Goal: Task Accomplishment & Management: Manage account settings

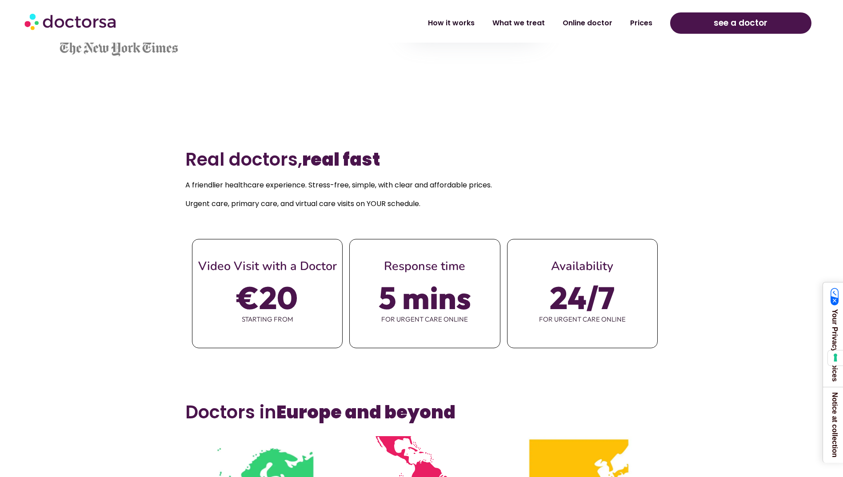
scroll to position [455, 0]
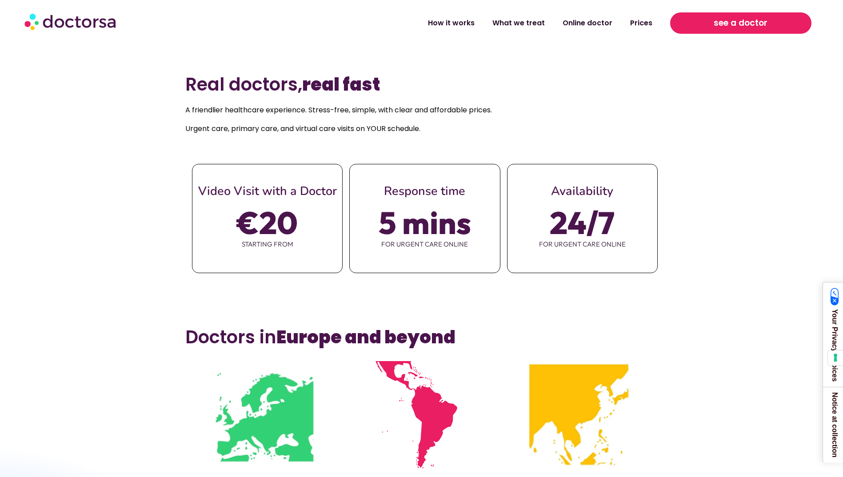
click at [701, 20] on link "see a doctor" at bounding box center [740, 22] width 141 height 21
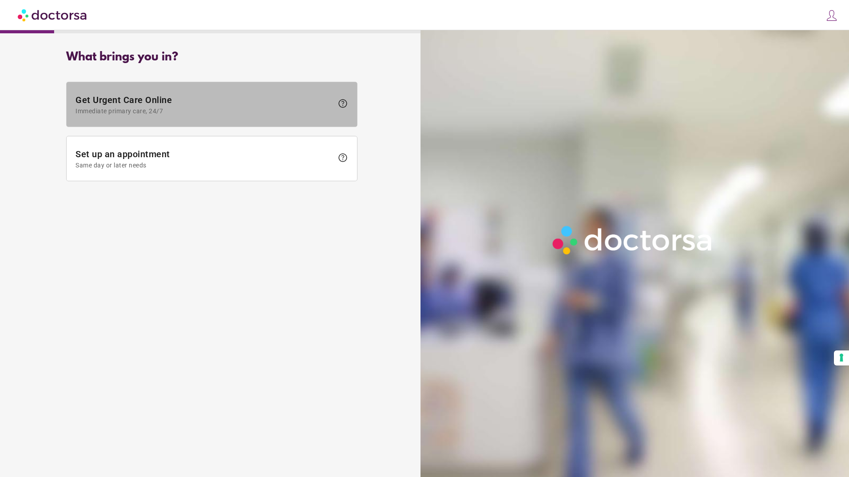
click at [237, 110] on span "Immediate primary care, 24/7" at bounding box center [205, 111] width 258 height 7
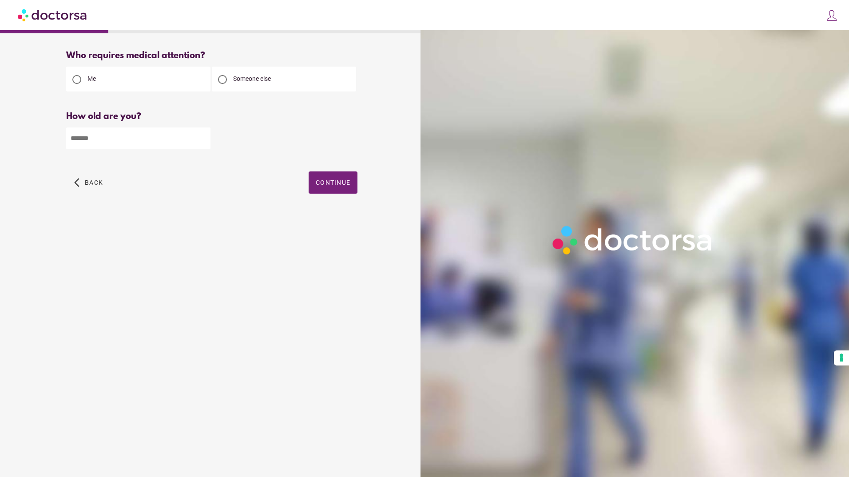
click at [171, 145] on input "number" at bounding box center [138, 138] width 144 height 22
type input "**"
click at [343, 186] on span "Continue" at bounding box center [333, 182] width 35 height 7
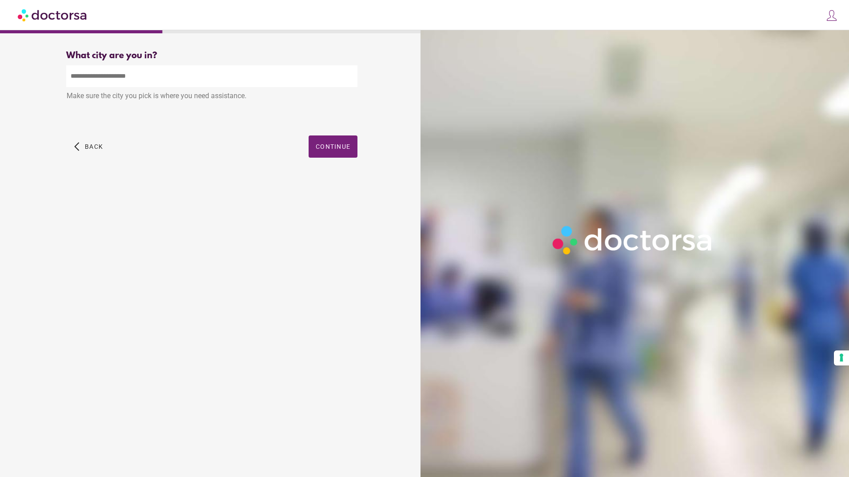
click at [266, 75] on input "text" at bounding box center [211, 76] width 291 height 22
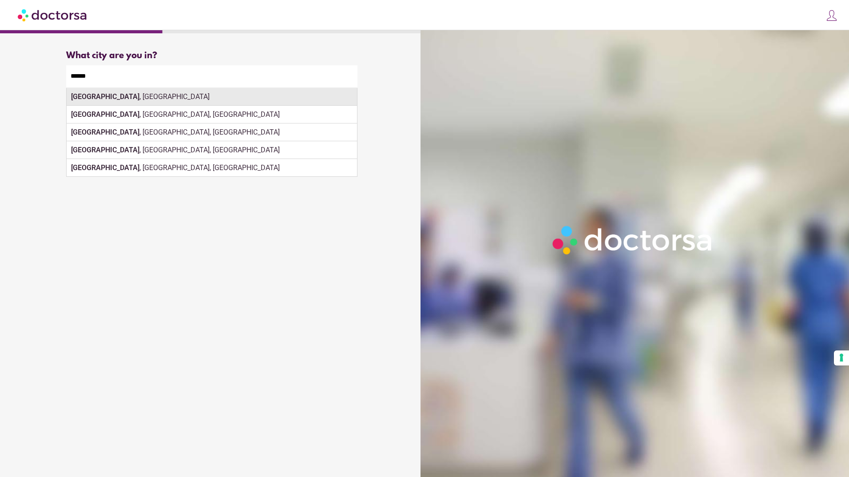
click at [239, 99] on div "Venice , Italy" at bounding box center [212, 97] width 291 height 18
type input "**********"
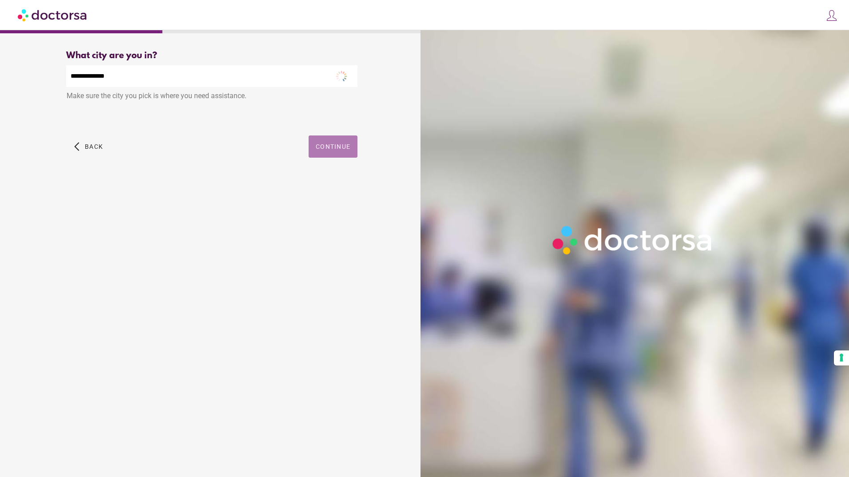
click at [325, 153] on span "button" at bounding box center [333, 146] width 49 height 22
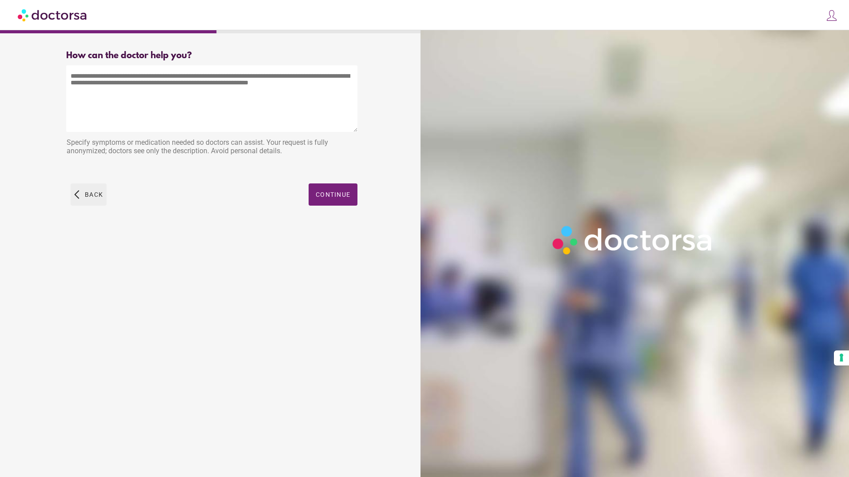
click at [99, 192] on span "Back" at bounding box center [94, 194] width 18 height 7
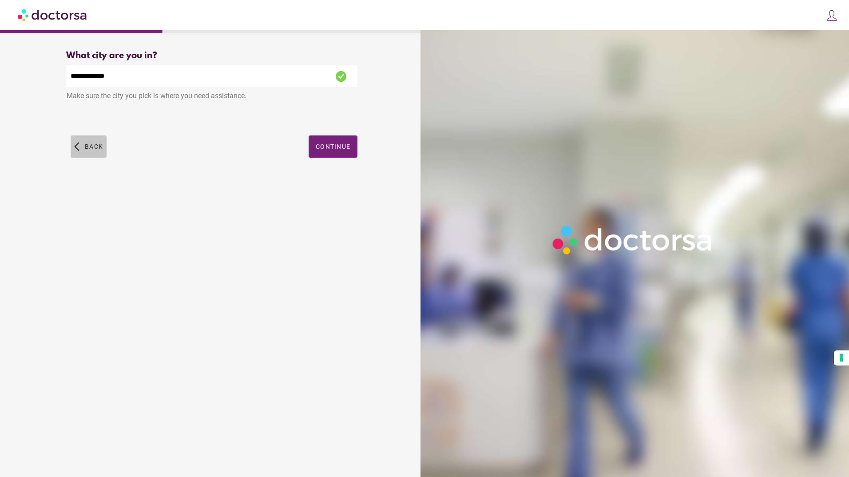
click at [98, 143] on span "button" at bounding box center [89, 146] width 36 height 22
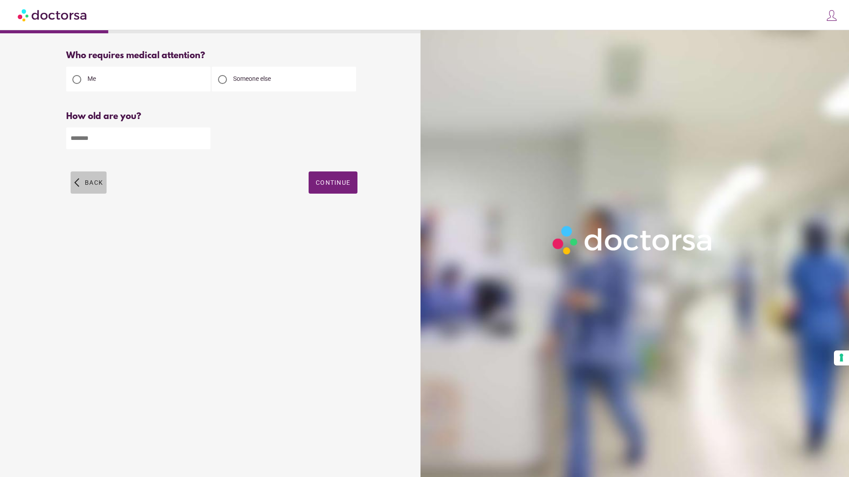
click at [86, 184] on span "Back" at bounding box center [94, 182] width 18 height 7
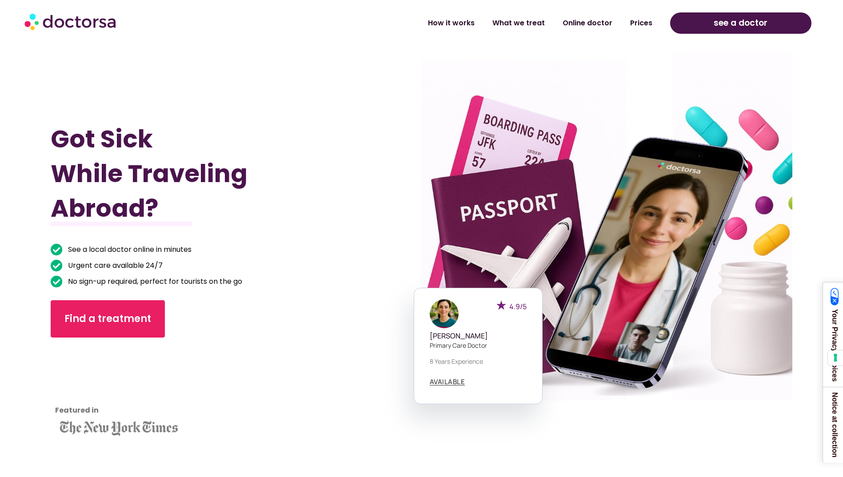
scroll to position [455, 0]
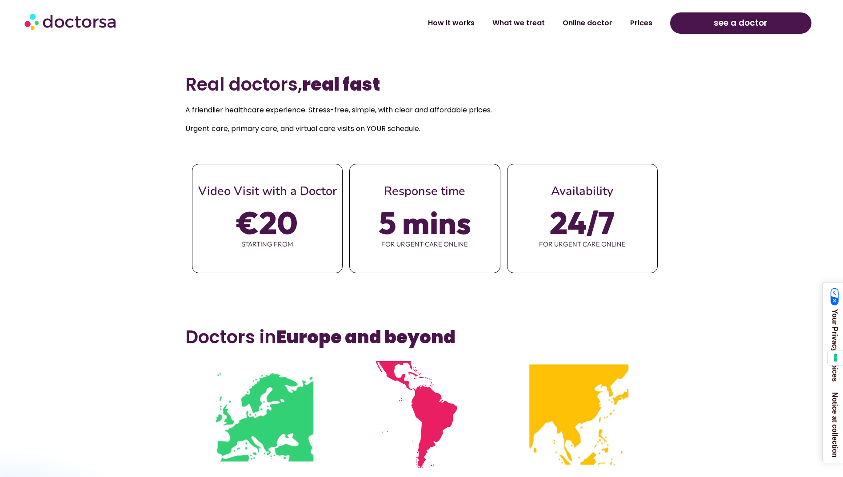
click at [598, 30] on li "Online doctor" at bounding box center [588, 23] width 68 height 20
click at [598, 20] on link "Online doctor" at bounding box center [588, 19] width 68 height 20
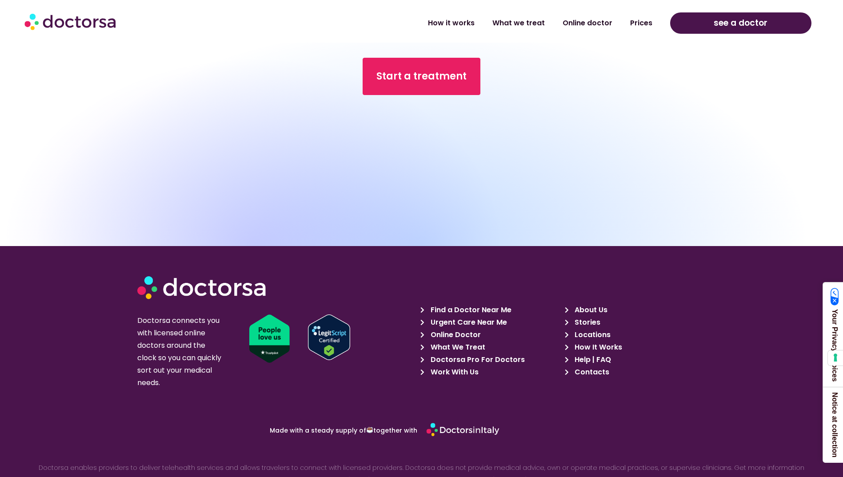
scroll to position [3683, 0]
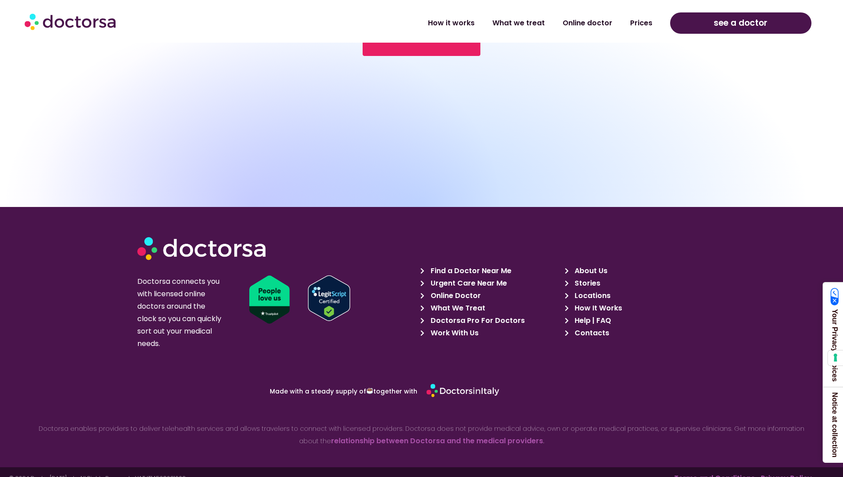
click at [585, 315] on span "Help | FAQ" at bounding box center [591, 321] width 39 height 12
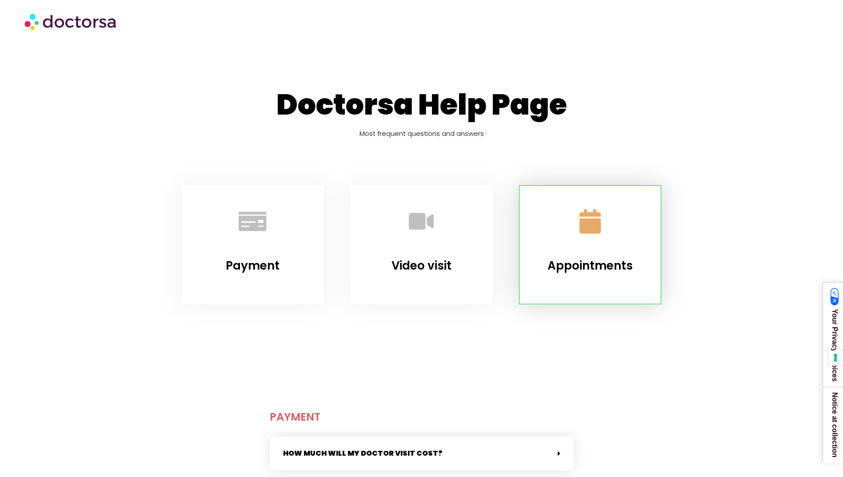
click at [606, 218] on link "Appointments" at bounding box center [590, 222] width 54 height 54
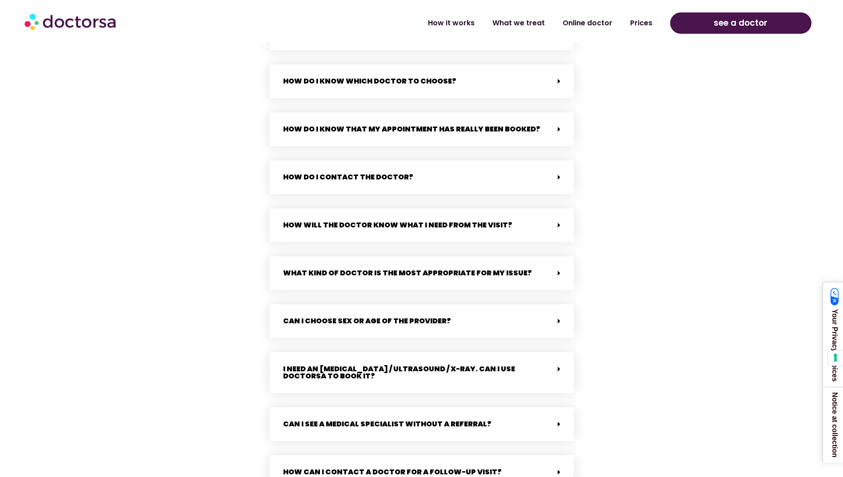
scroll to position [1496, 0]
click at [453, 173] on div "How do I contact the doctor?" at bounding box center [422, 177] width 304 height 34
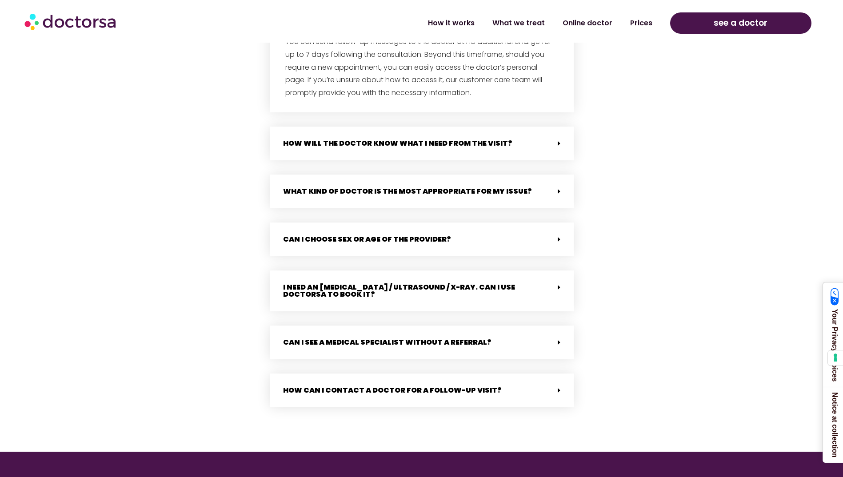
scroll to position [1661, 0]
click at [496, 376] on div "How can I contact a doctor for a follow-up visit?" at bounding box center [422, 390] width 304 height 34
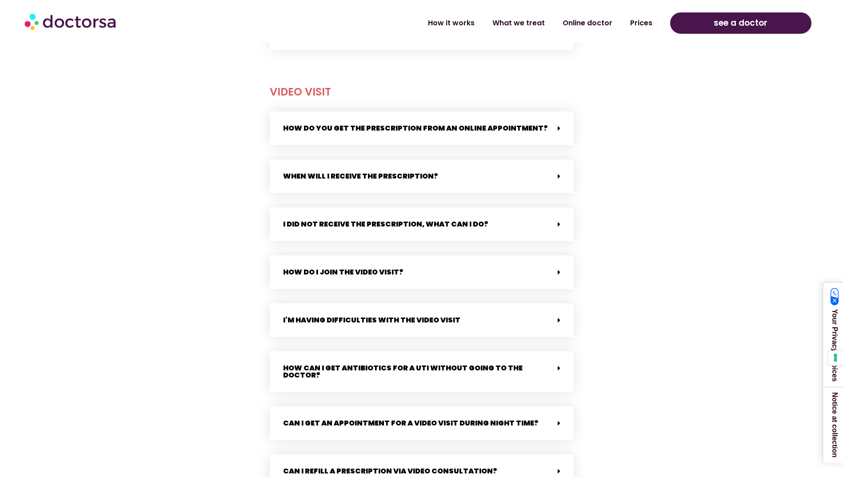
scroll to position [0, 0]
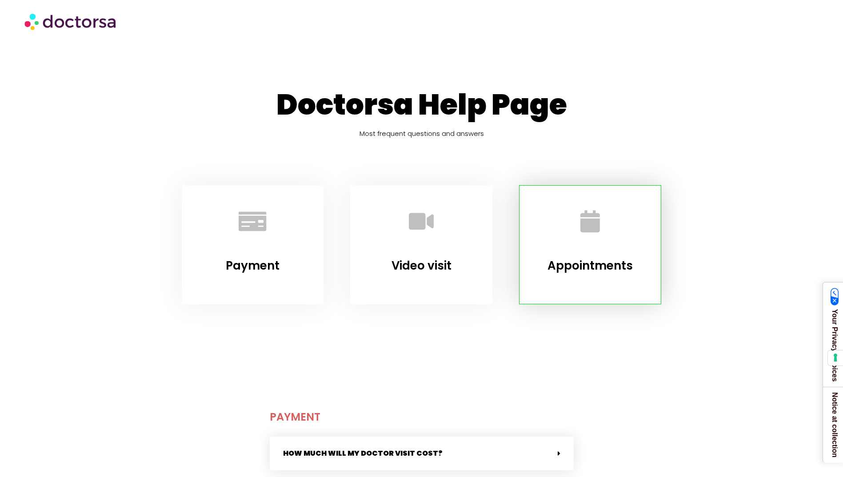
click at [572, 267] on link "Appointments" at bounding box center [589, 266] width 85 height 16
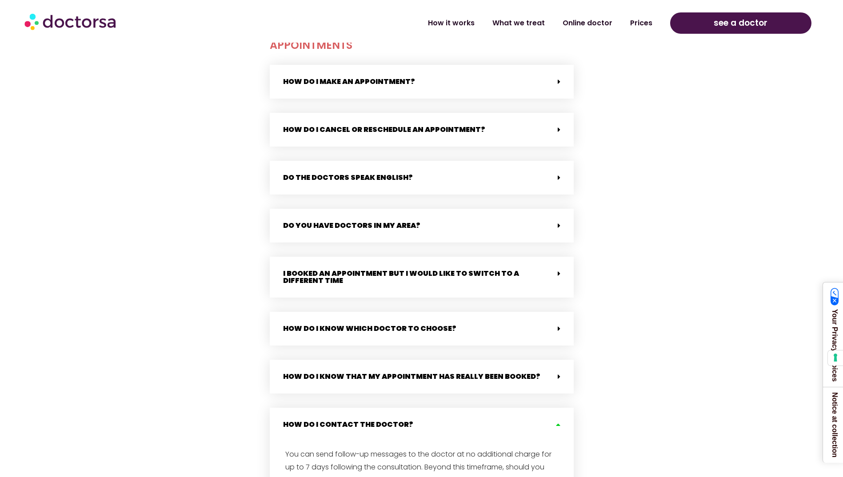
scroll to position [1253, 0]
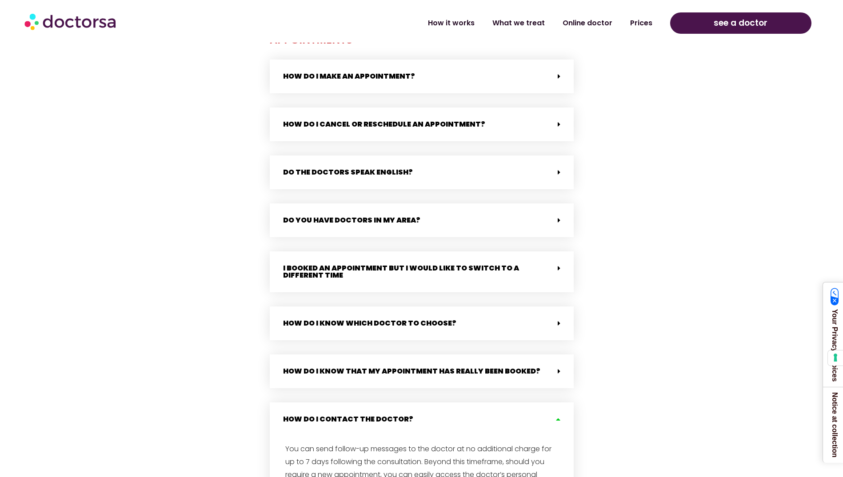
click at [520, 209] on div "Do you have doctors in my area?" at bounding box center [422, 220] width 304 height 34
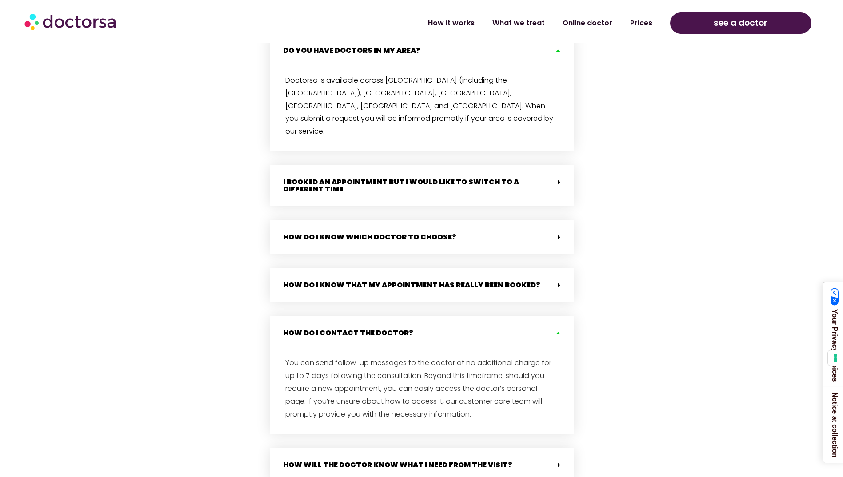
scroll to position [1424, 0]
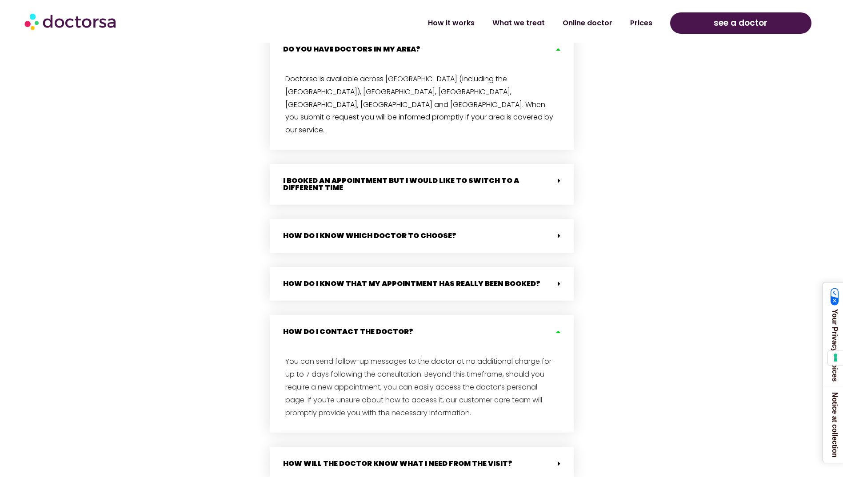
click at [520, 219] on div "How do I know which doctor to choose?" at bounding box center [422, 236] width 304 height 34
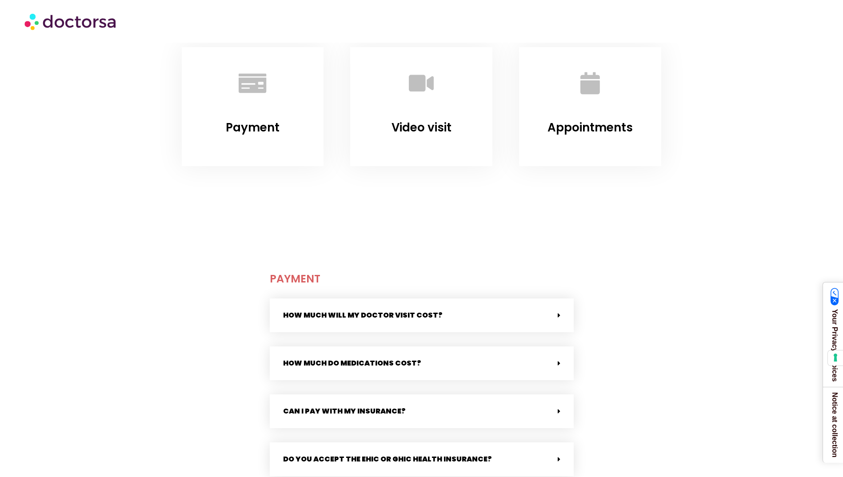
scroll to position [0, 0]
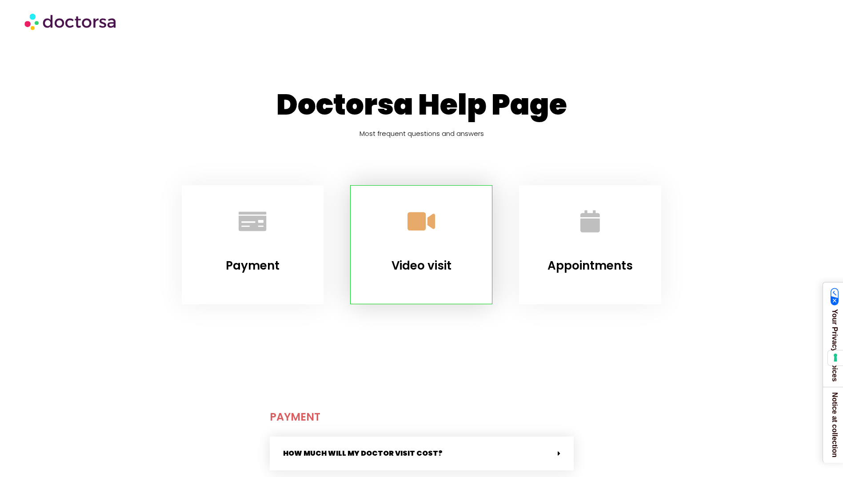
click at [434, 219] on icon "Video visit" at bounding box center [421, 221] width 24 height 24
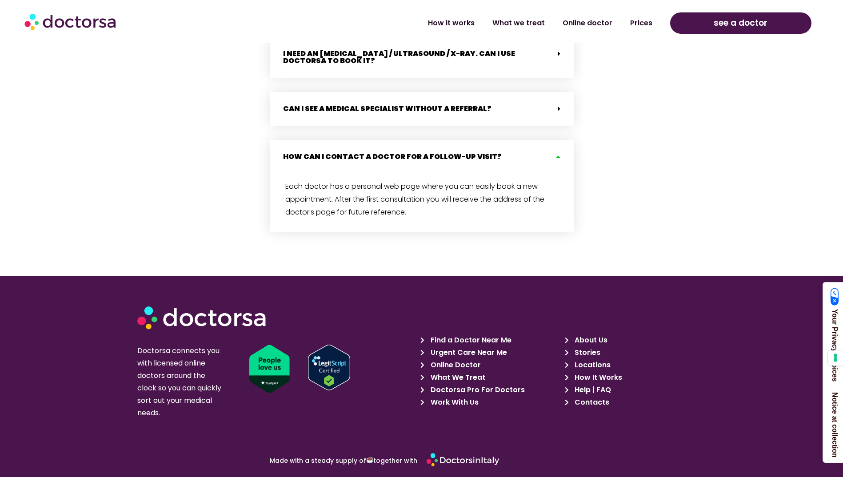
scroll to position [2116, 0]
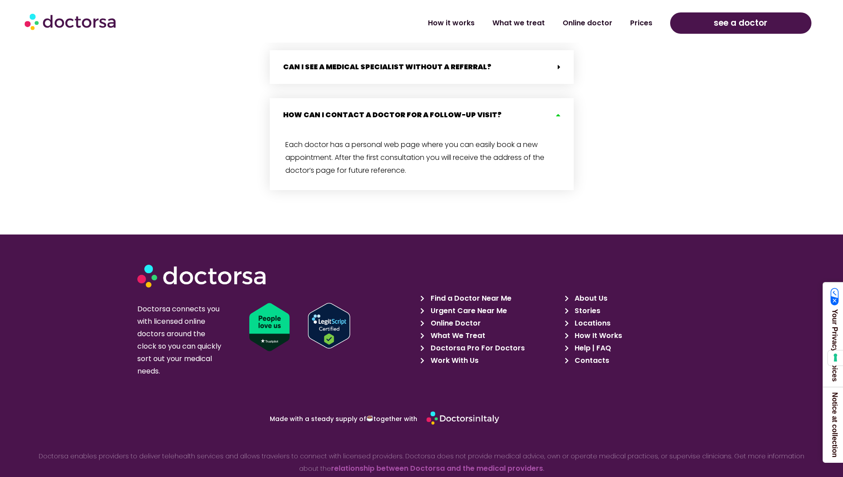
click at [598, 355] on span "Contacts" at bounding box center [590, 361] width 37 height 12
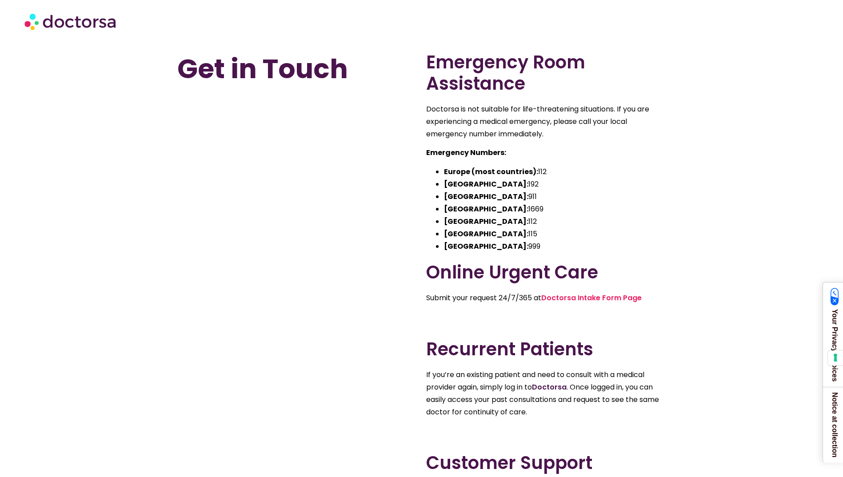
click at [557, 388] on link "Doctorsa" at bounding box center [549, 387] width 35 height 10
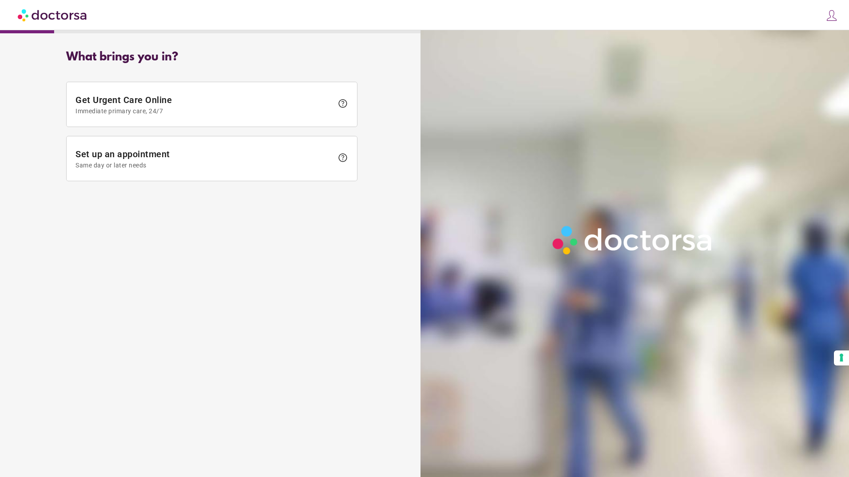
click at [835, 13] on img at bounding box center [832, 15] width 12 height 12
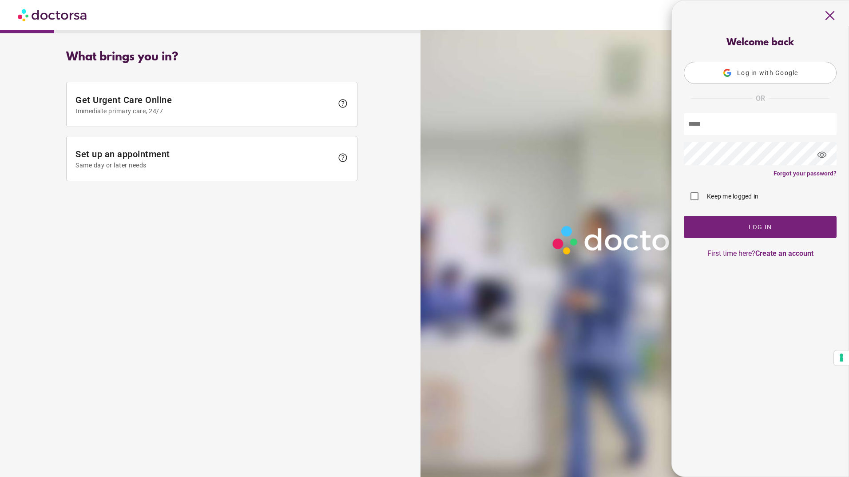
click at [761, 127] on input "text" at bounding box center [760, 124] width 153 height 22
type input "**********"
click at [782, 224] on span "button" at bounding box center [760, 227] width 153 height 22
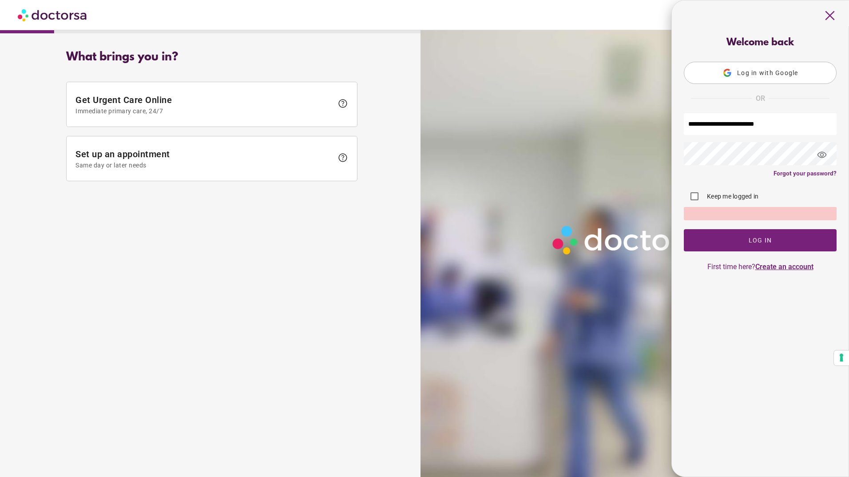
click at [789, 270] on link "Create an account" at bounding box center [785, 267] width 58 height 8
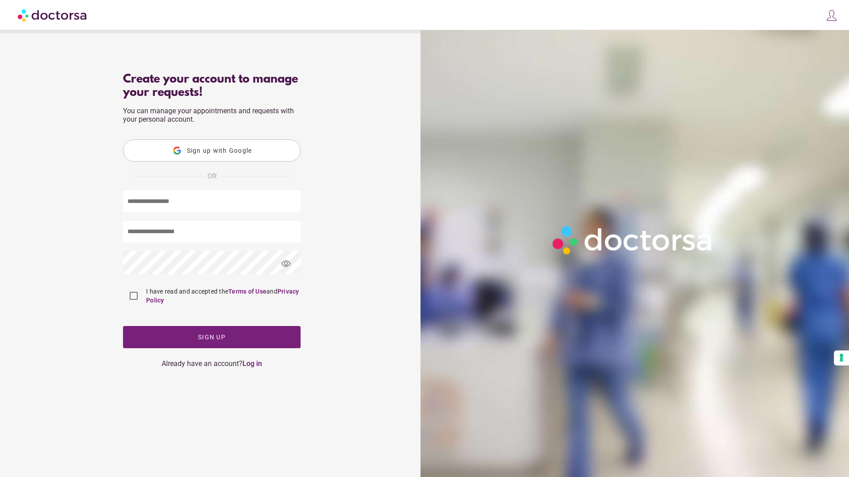
click at [214, 201] on input "text" at bounding box center [212, 202] width 178 height 22
type input "**********"
click at [85, 250] on div "**********" at bounding box center [212, 225] width 320 height 318
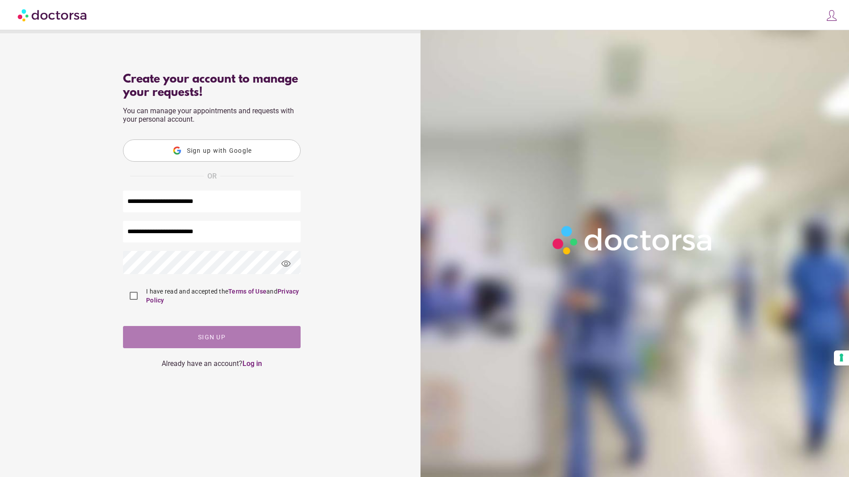
click at [180, 341] on span "button" at bounding box center [212, 337] width 178 height 22
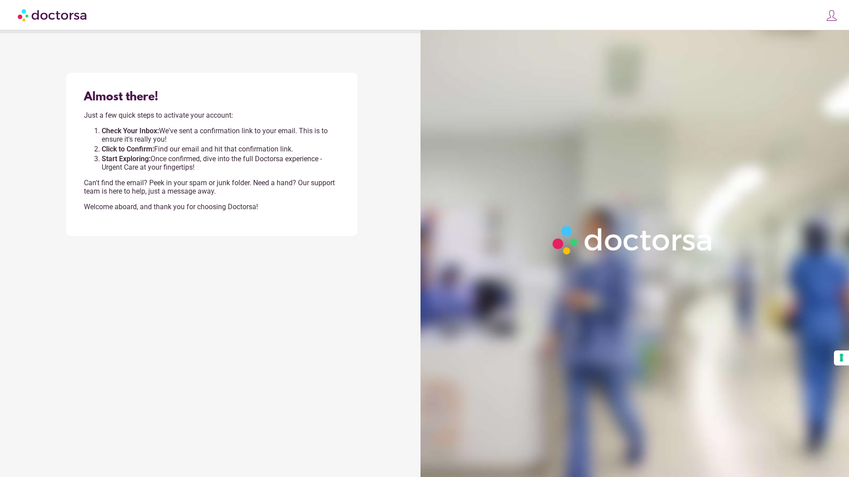
click at [832, 11] on img at bounding box center [832, 15] width 12 height 12
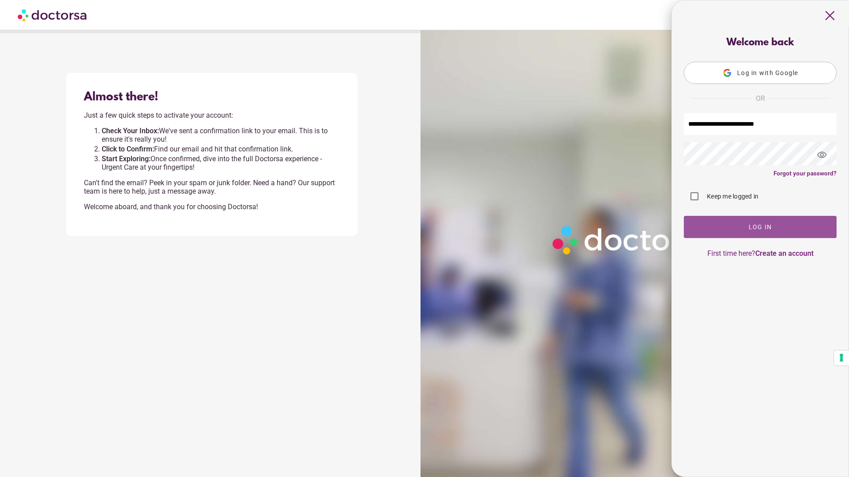
click at [791, 234] on span "button" at bounding box center [760, 227] width 153 height 22
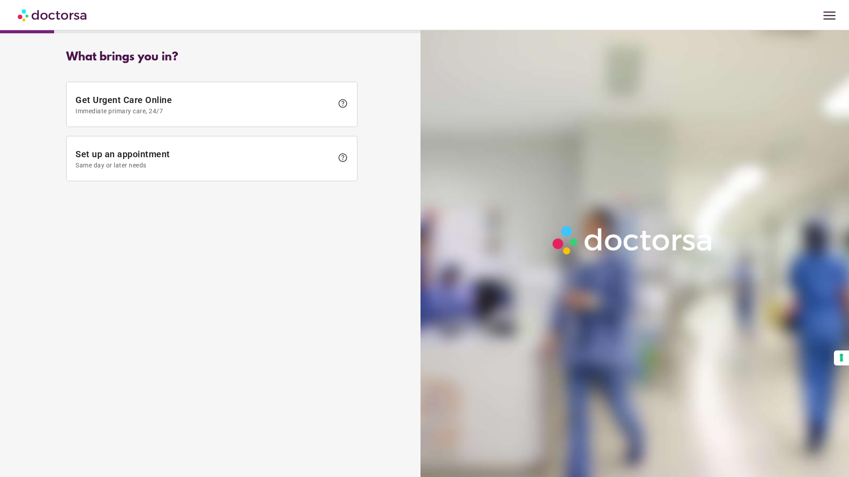
click at [832, 17] on span "menu" at bounding box center [829, 15] width 17 height 17
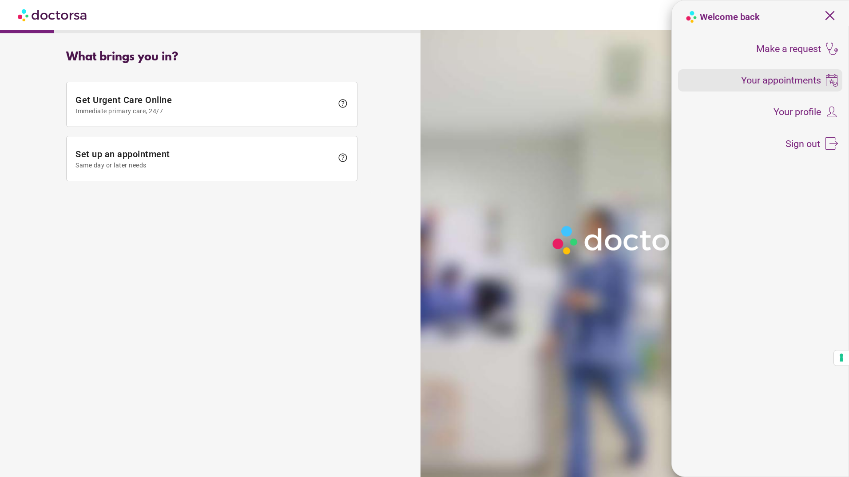
click at [801, 81] on span "Your appointments" at bounding box center [781, 81] width 80 height 10
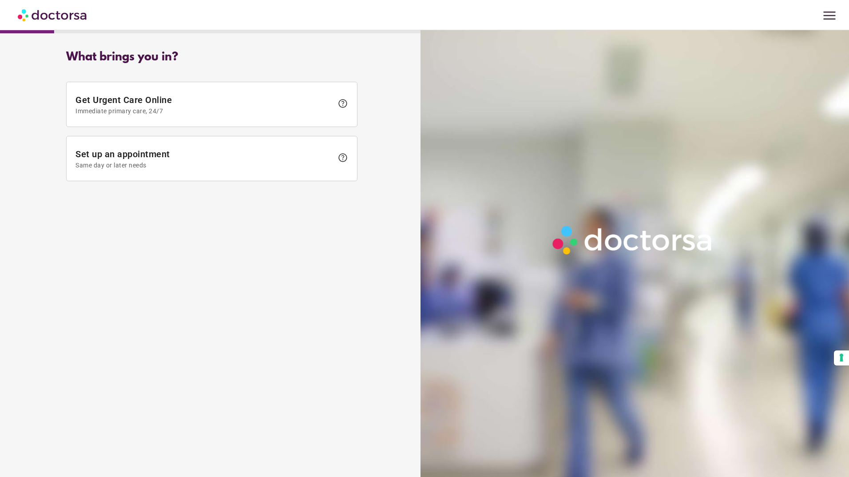
click at [827, 24] on span "menu" at bounding box center [829, 15] width 17 height 17
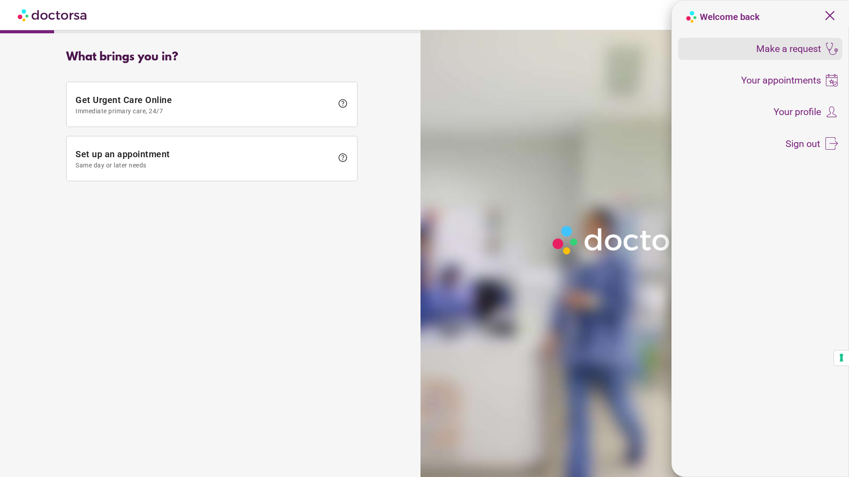
click at [798, 50] on span "Make a request" at bounding box center [789, 49] width 65 height 10
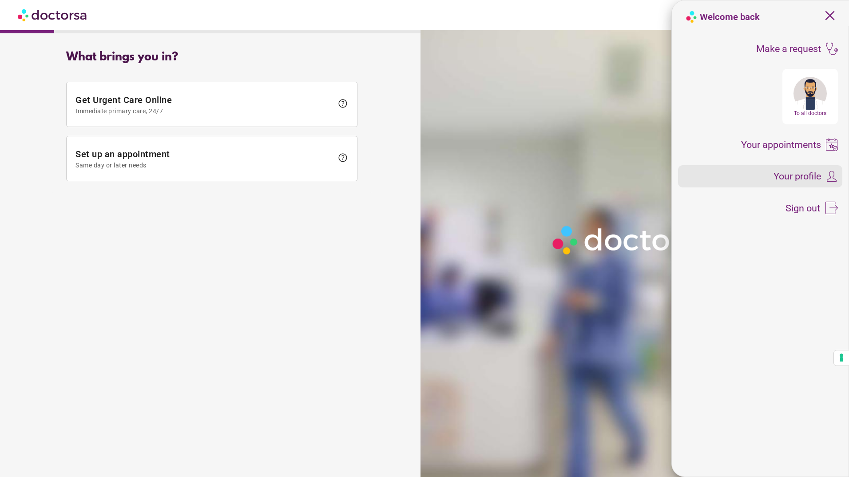
click at [822, 175] on div "Your profile" at bounding box center [760, 176] width 165 height 22
